Goal: Find specific page/section: Find specific page/section

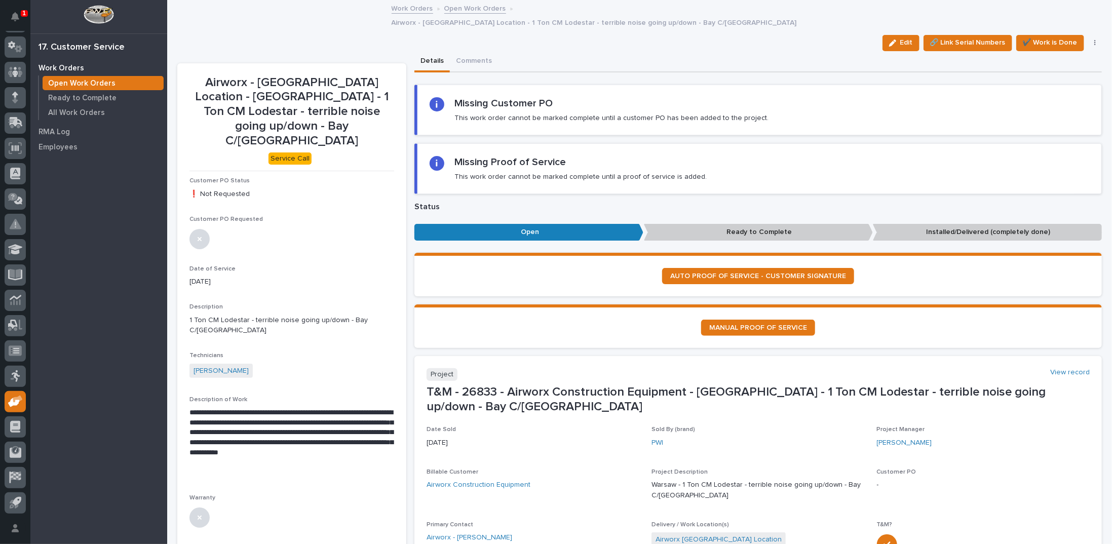
click at [456, 10] on link "Open Work Orders" at bounding box center [475, 8] width 62 height 12
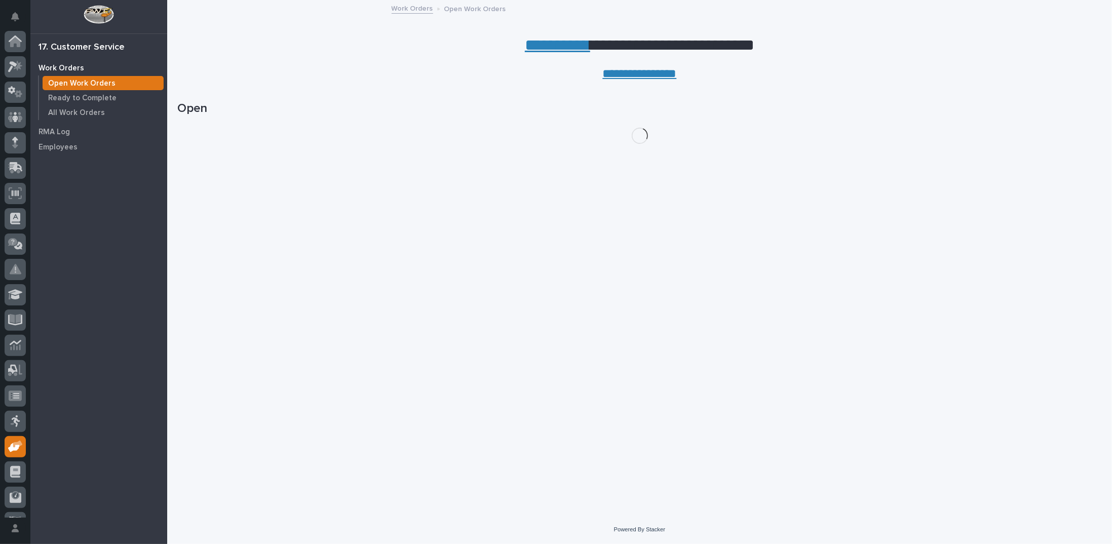
scroll to position [45, 0]
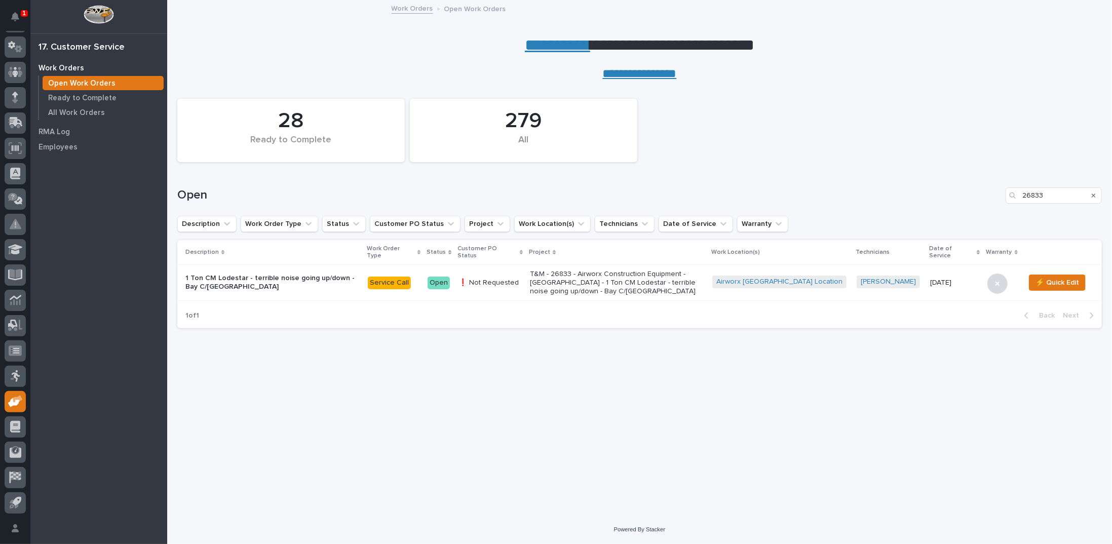
click at [540, 45] on link "**********" at bounding box center [557, 45] width 65 height 16
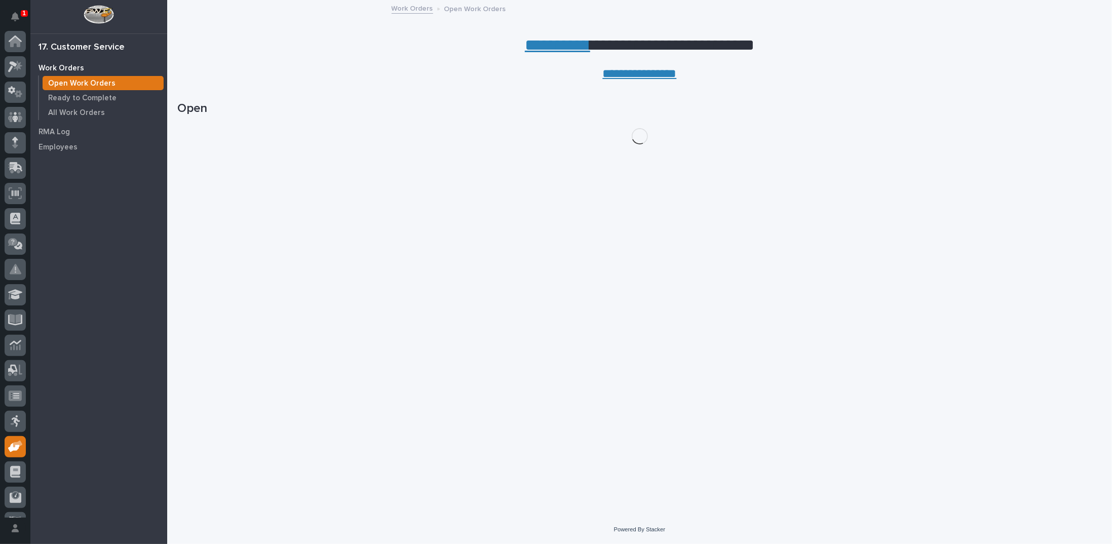
scroll to position [45, 0]
